Goal: Information Seeking & Learning: Understand process/instructions

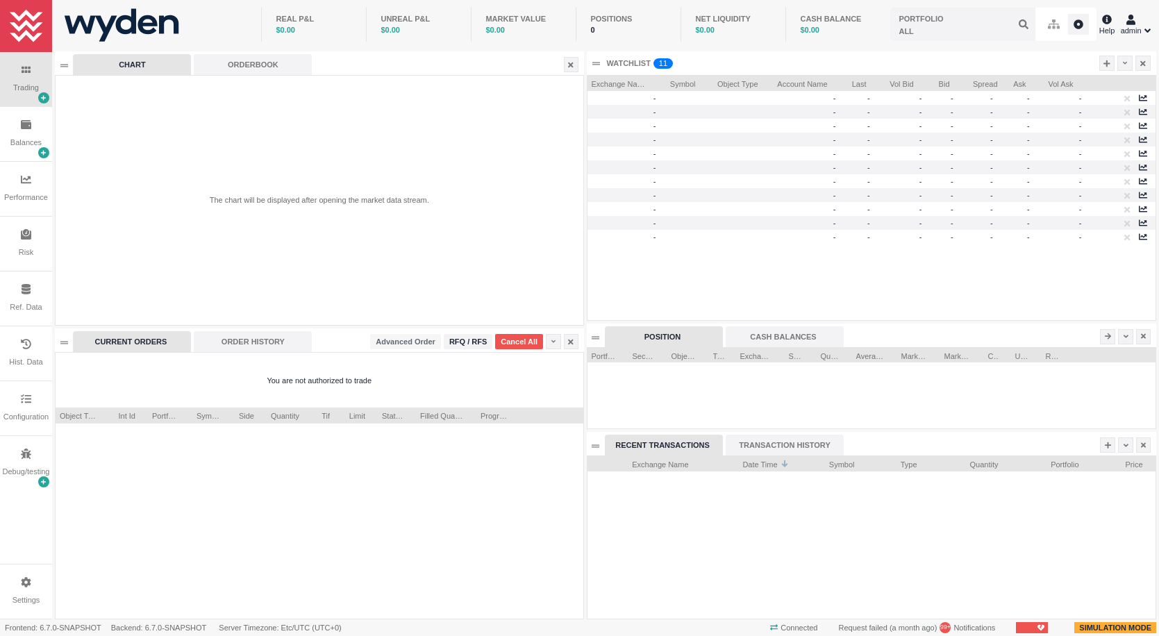
scroll to position [163, 569]
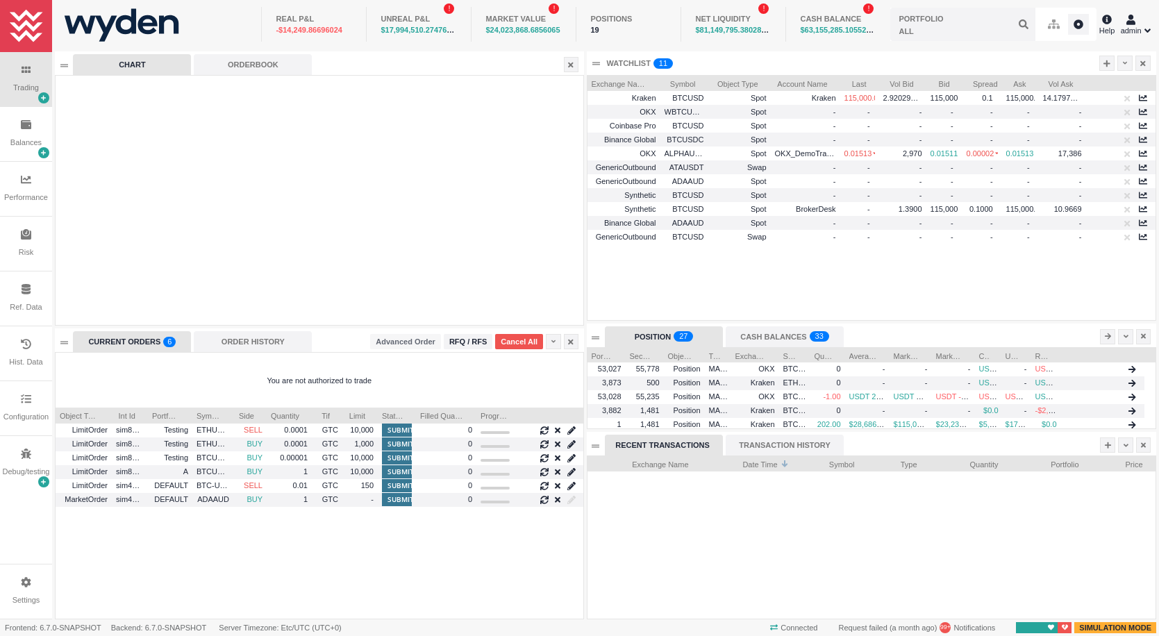
click at [1107, 28] on div "Help" at bounding box center [1107, 25] width 16 height 24
click at [1094, 77] on link "Browse documentation" at bounding box center [1092, 80] width 106 height 12
